Goal: Find specific page/section: Find specific page/section

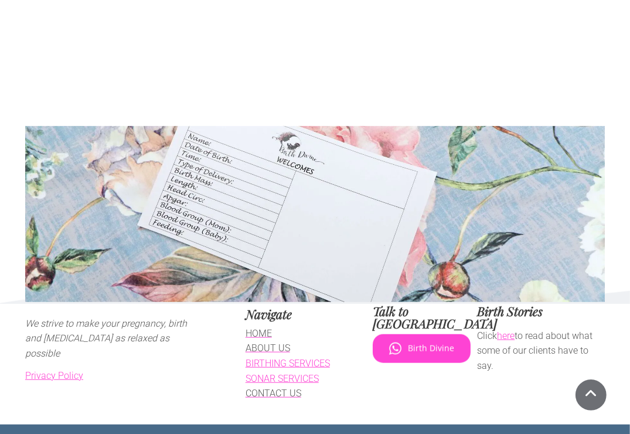
scroll to position [729, 0]
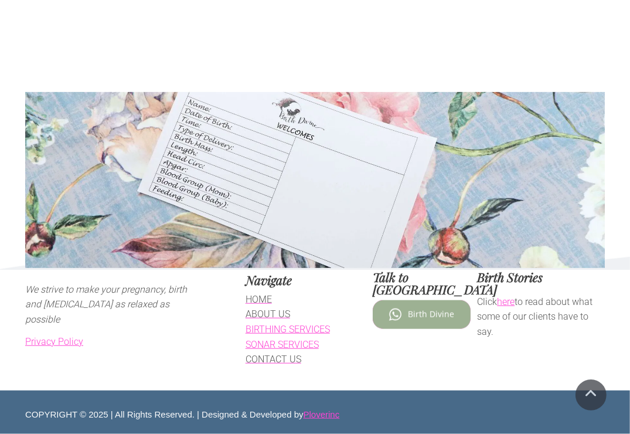
click at [428, 309] on span "Birth Divine" at bounding box center [431, 314] width 46 height 10
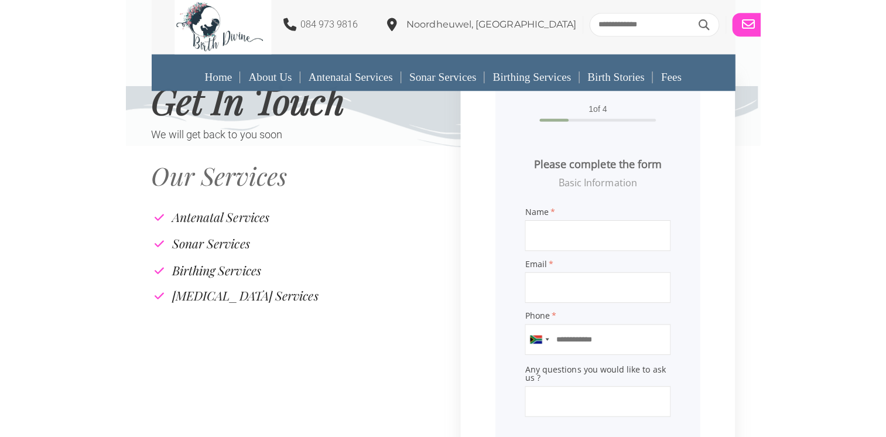
scroll to position [0, 0]
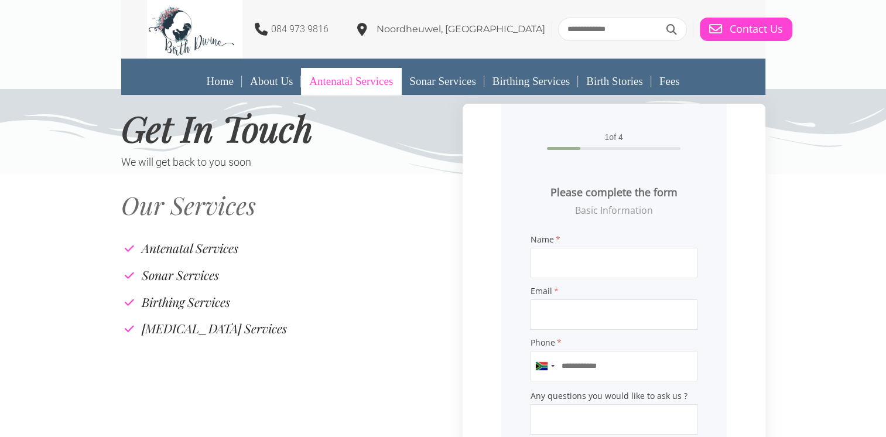
click at [382, 88] on link "Antenatal Services" at bounding box center [351, 81] width 100 height 27
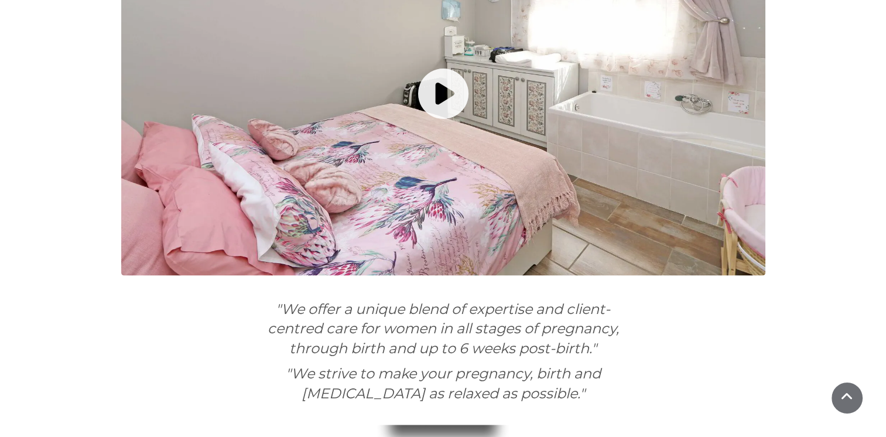
scroll to position [1748, 0]
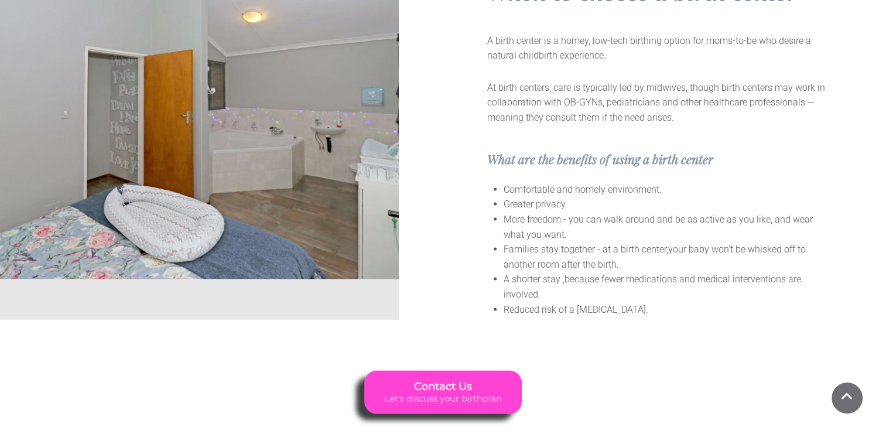
scroll to position [2344, 0]
